Goal: Transaction & Acquisition: Book appointment/travel/reservation

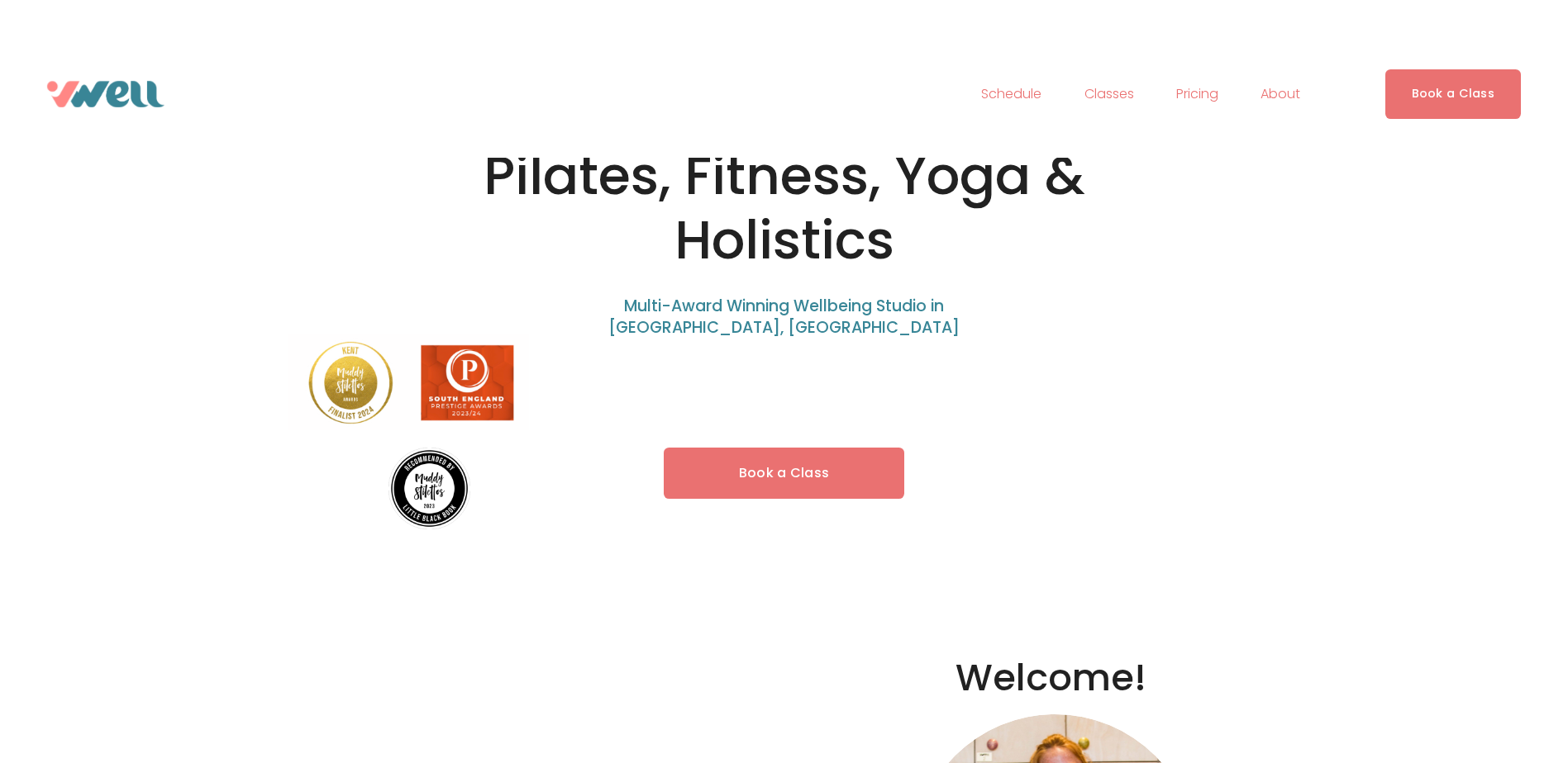
click at [799, 479] on link "Book a Class" at bounding box center [784, 474] width 241 height 53
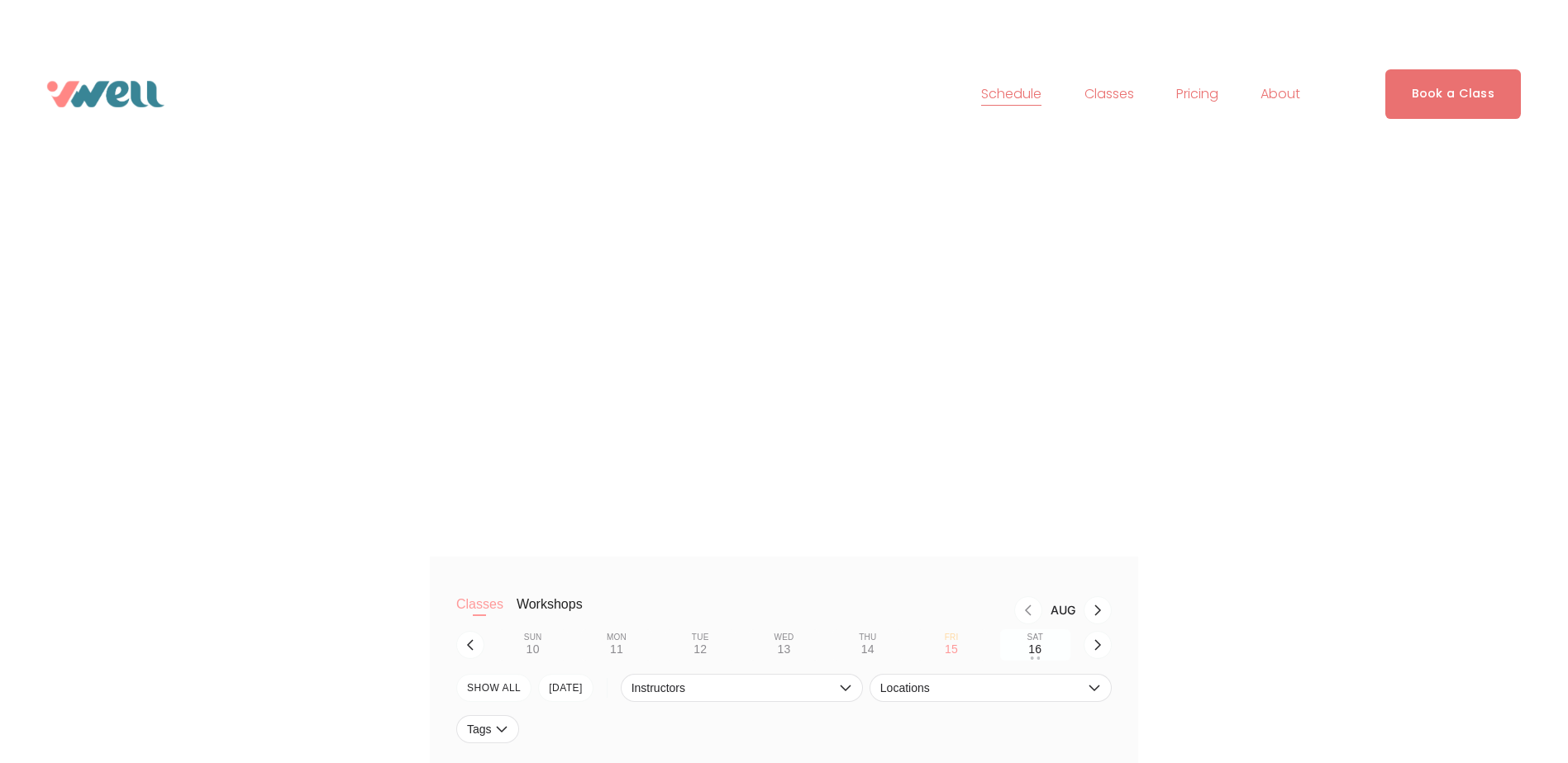
click at [1035, 655] on div "16" at bounding box center [1034, 649] width 13 height 13
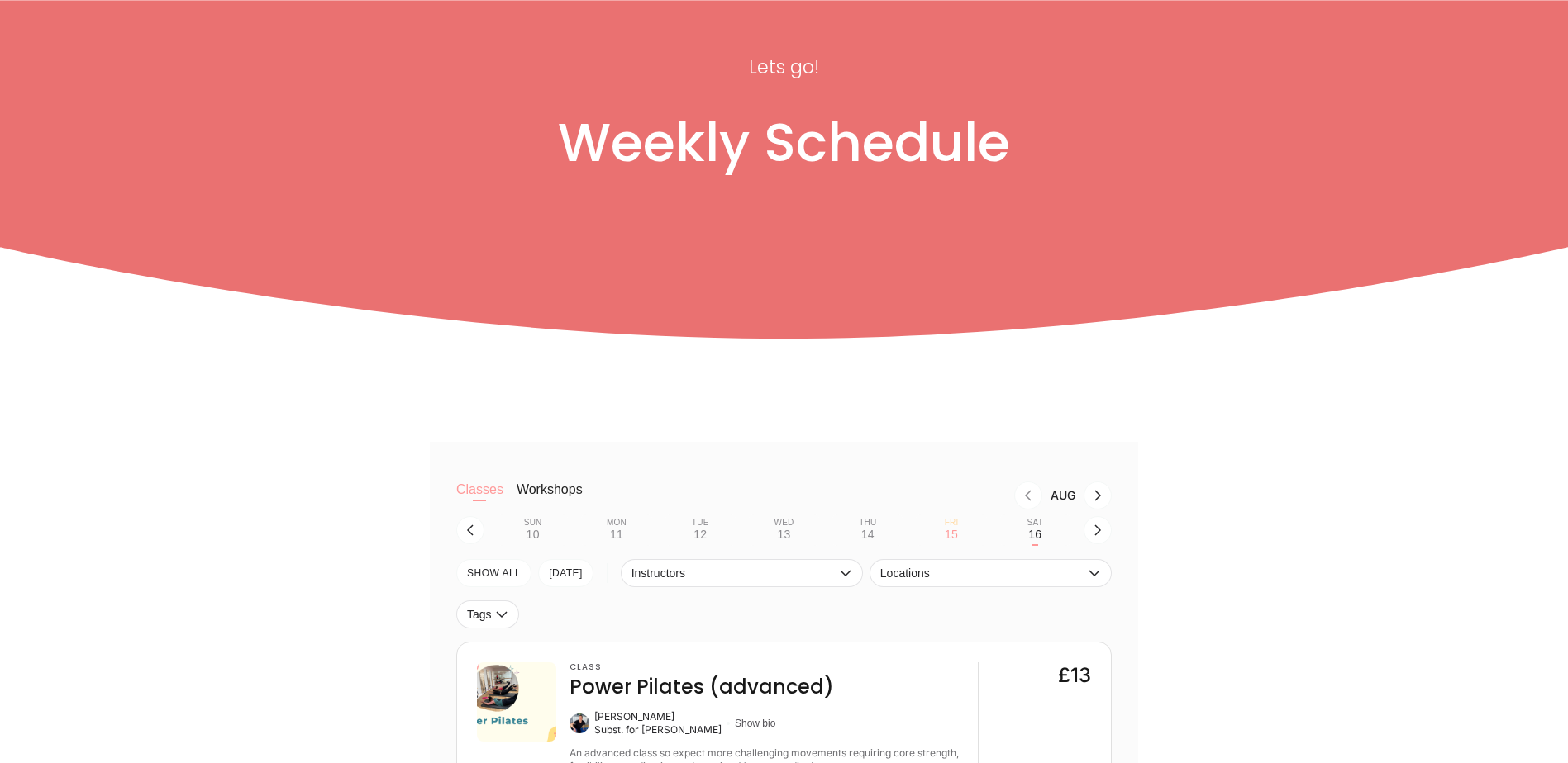
scroll to position [248, 0]
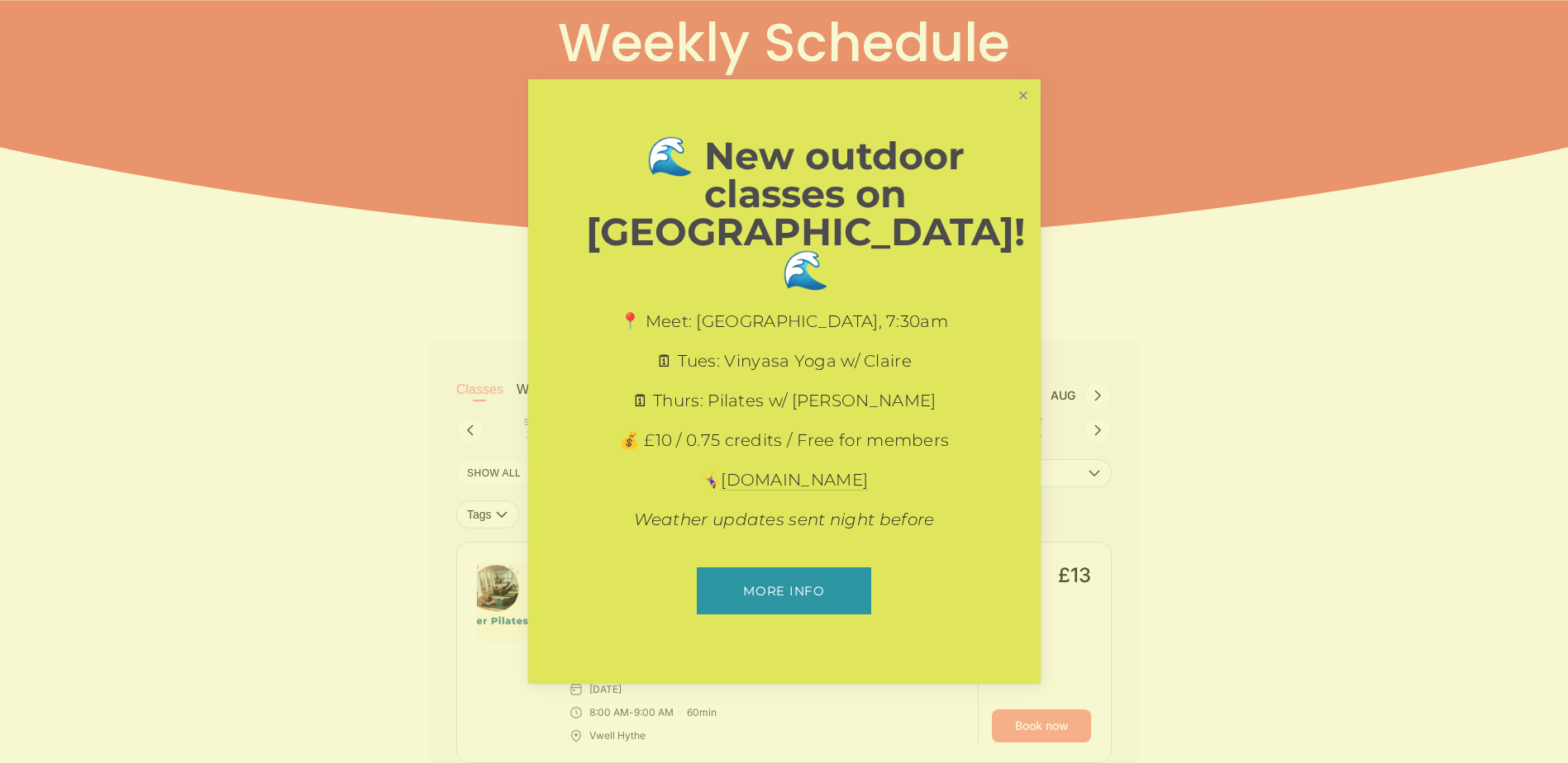
click at [1022, 111] on link "Close" at bounding box center [1022, 96] width 29 height 29
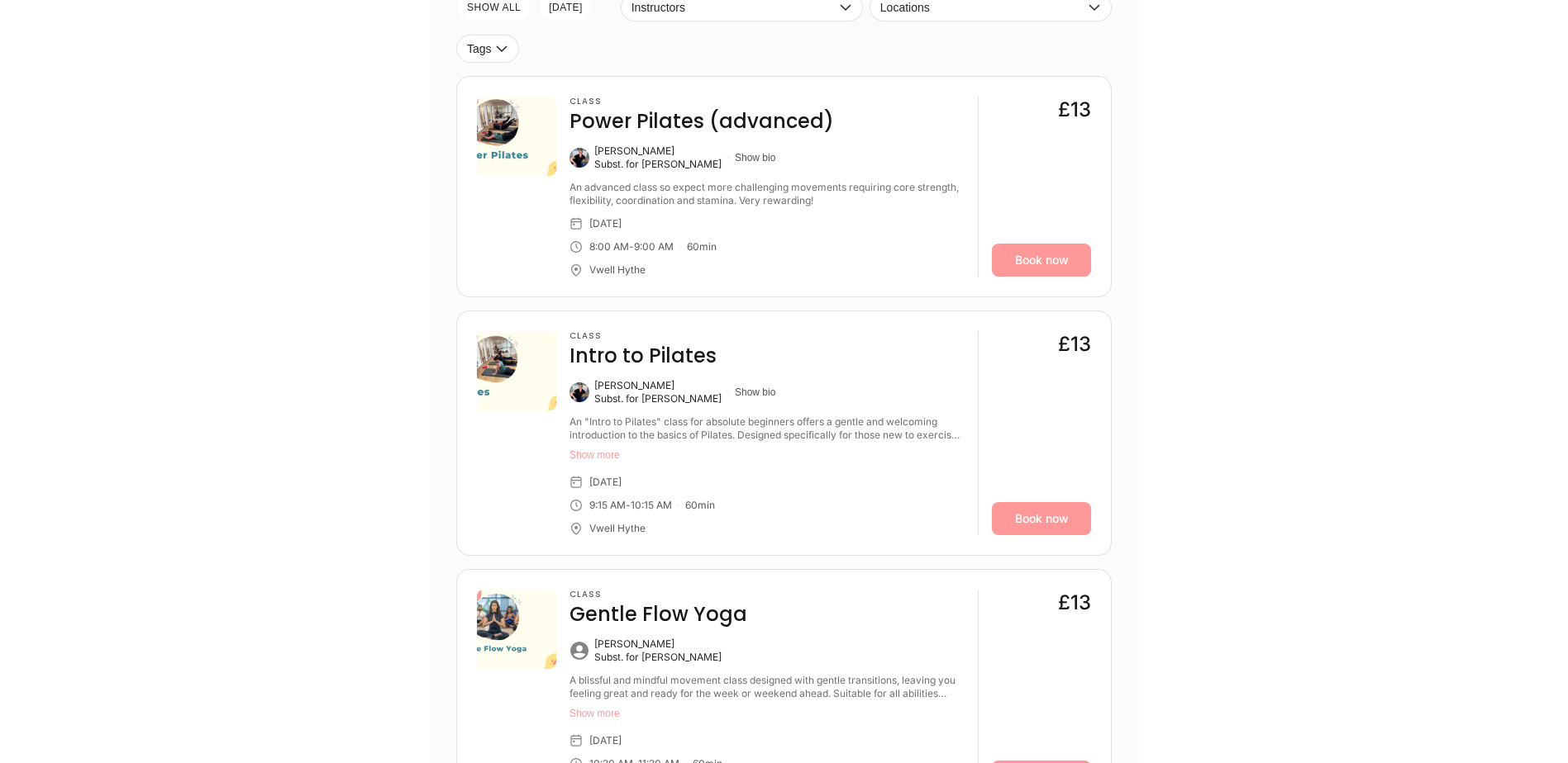
scroll to position [743, 0]
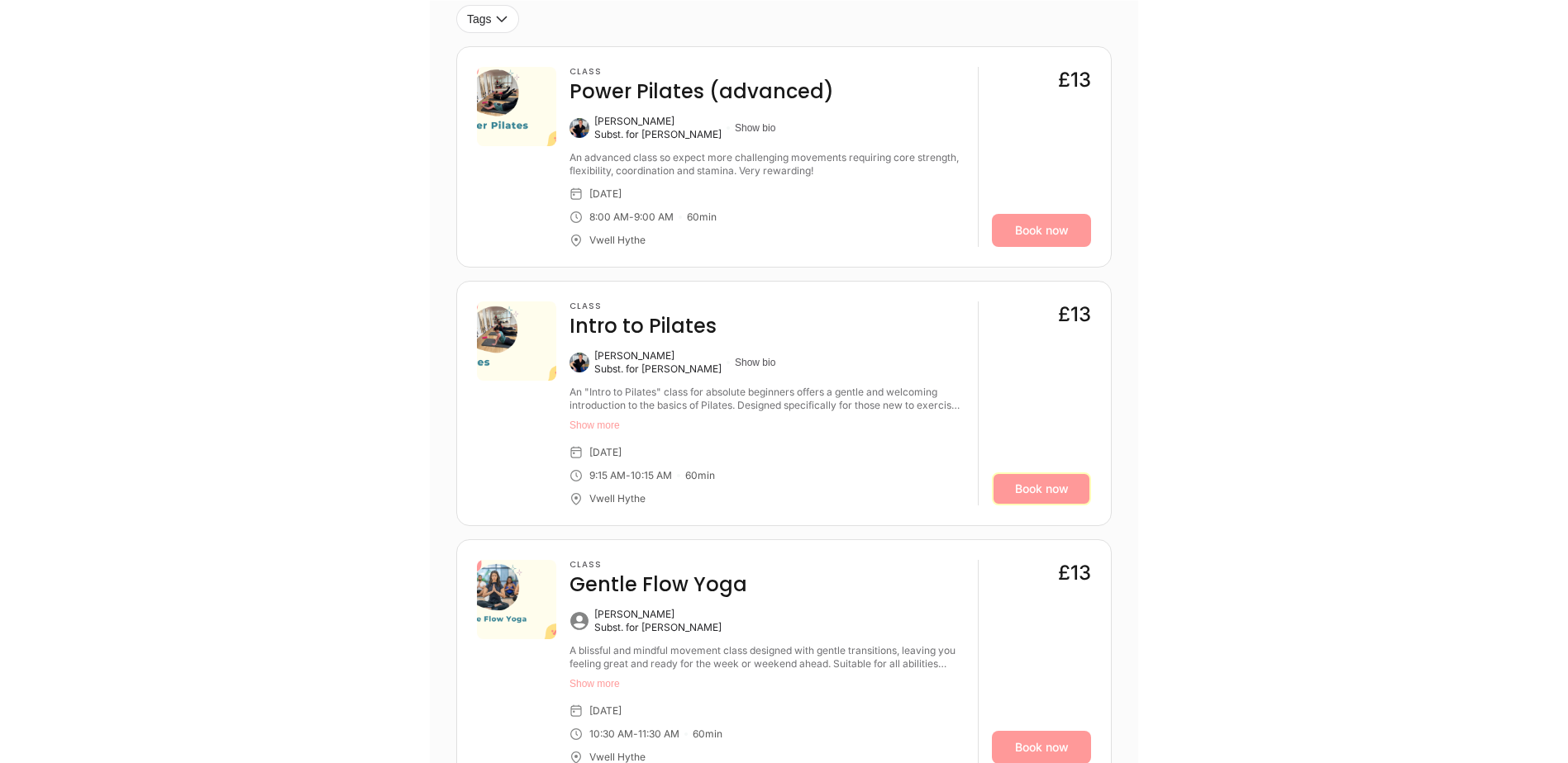
click at [1063, 490] on link "Book now" at bounding box center [1042, 489] width 99 height 33
